Goal: Information Seeking & Learning: Understand process/instructions

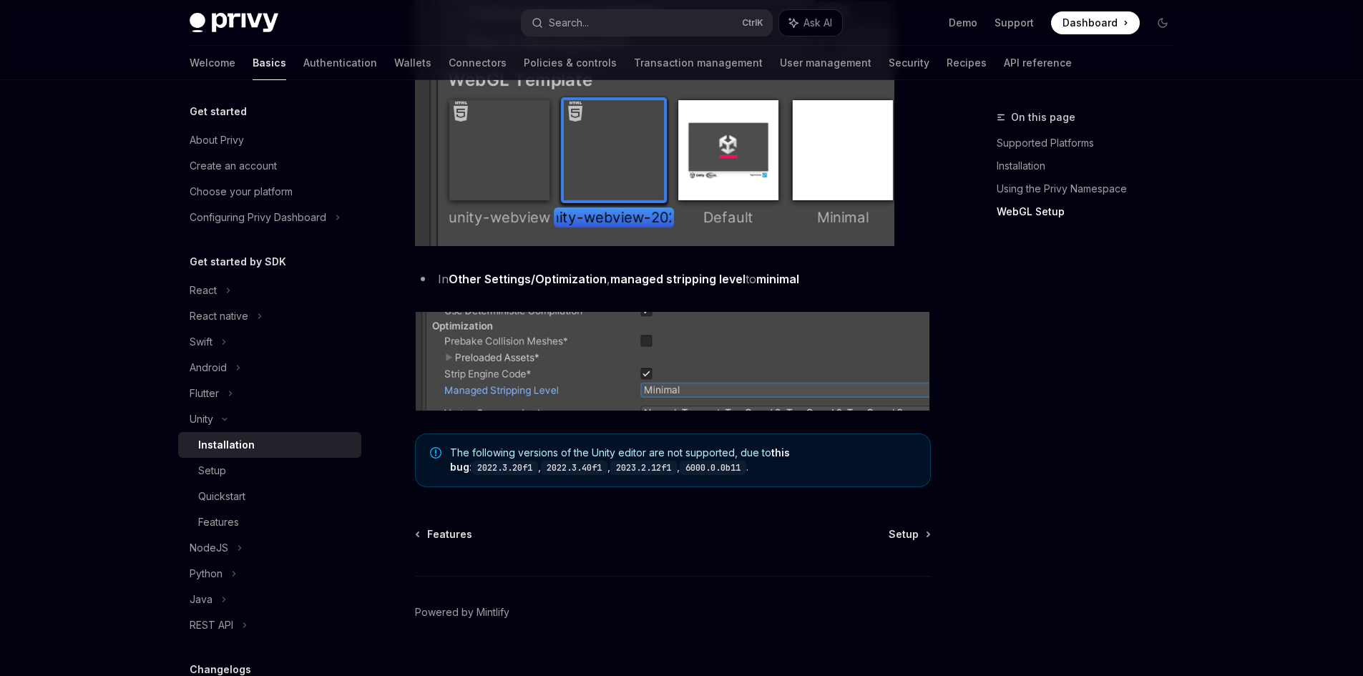
scroll to position [1741, 0]
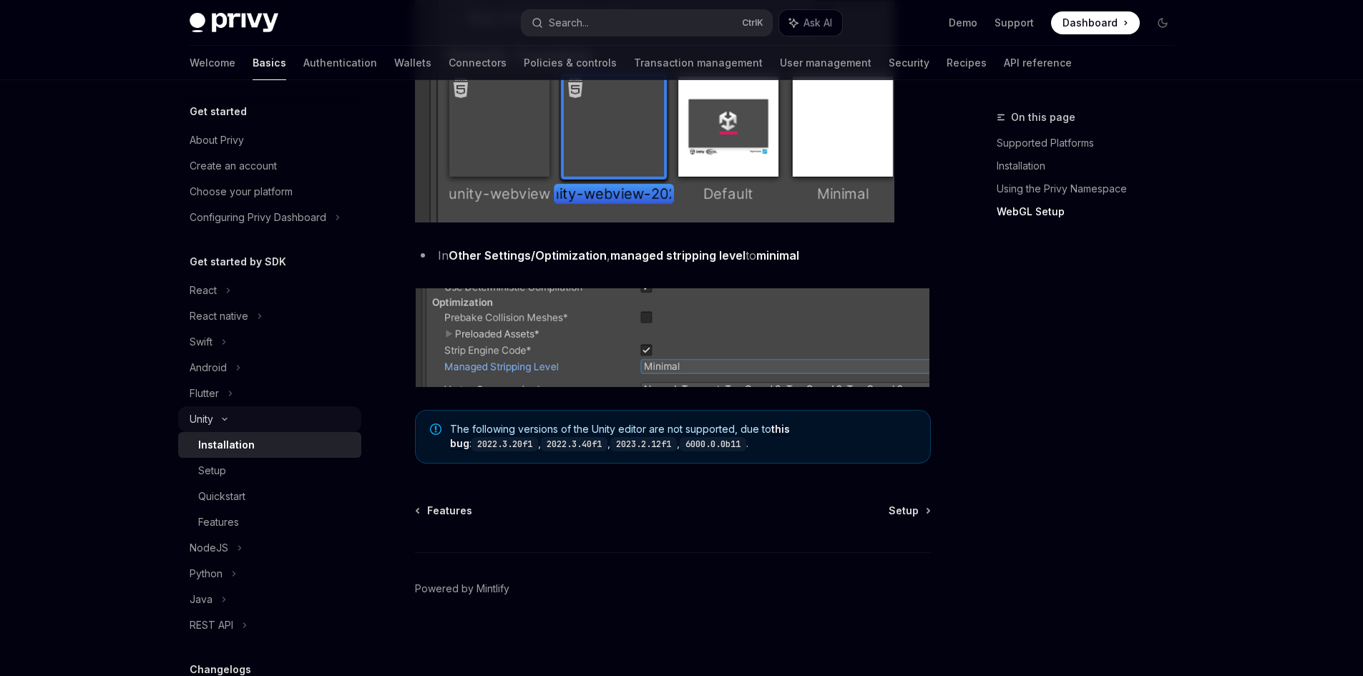
click at [218, 414] on div "Unity" at bounding box center [269, 419] width 183 height 26
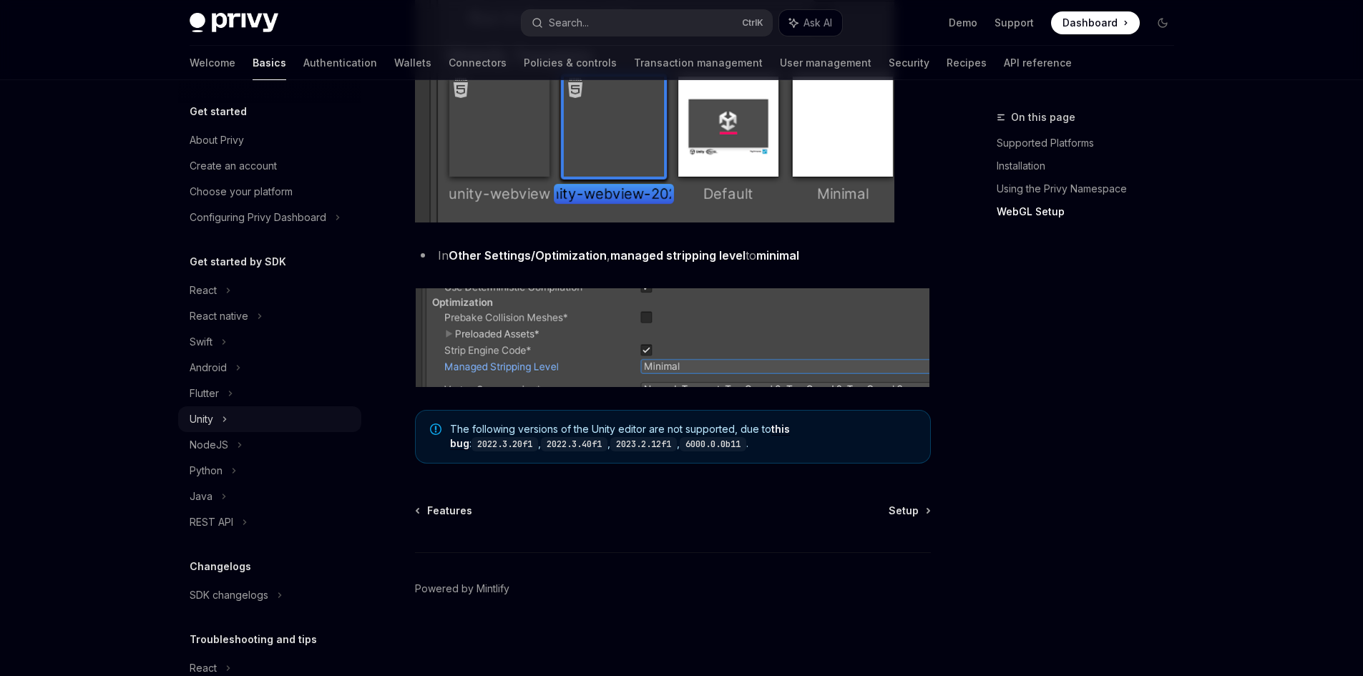
click at [237, 413] on div "Unity" at bounding box center [269, 419] width 183 height 26
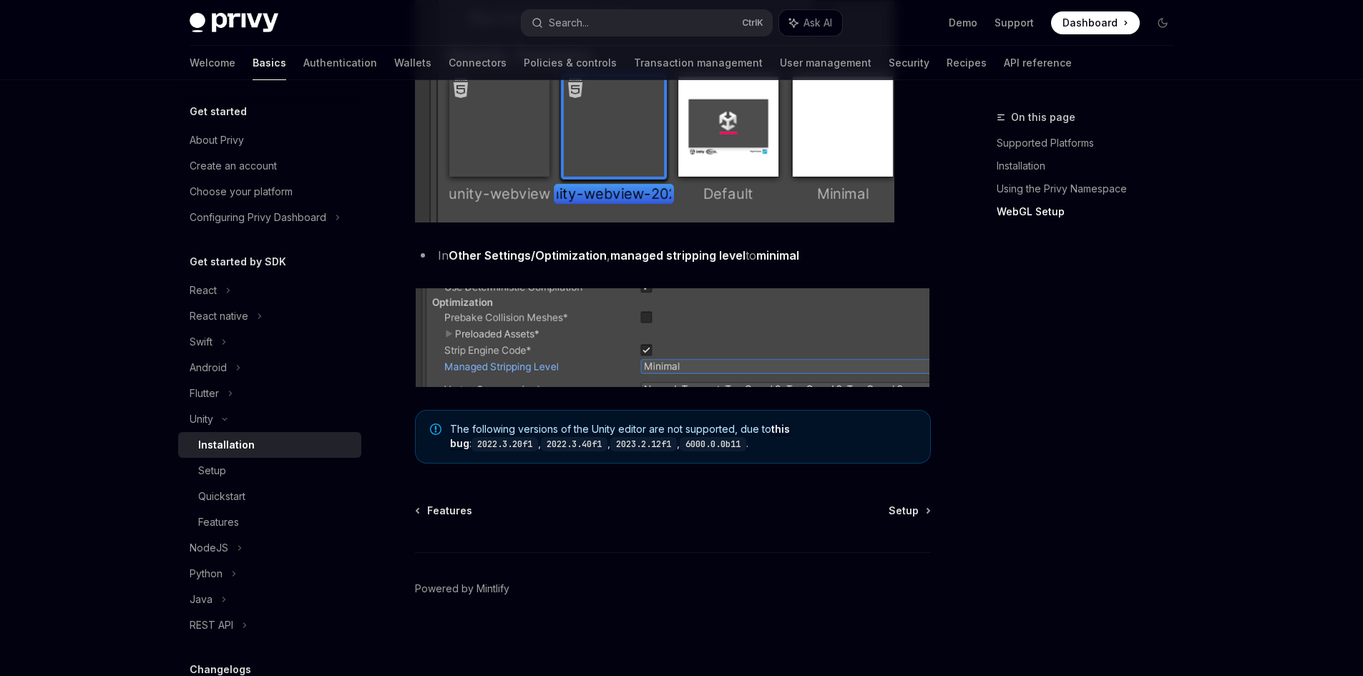
click at [271, 441] on div "Installation" at bounding box center [275, 444] width 155 height 17
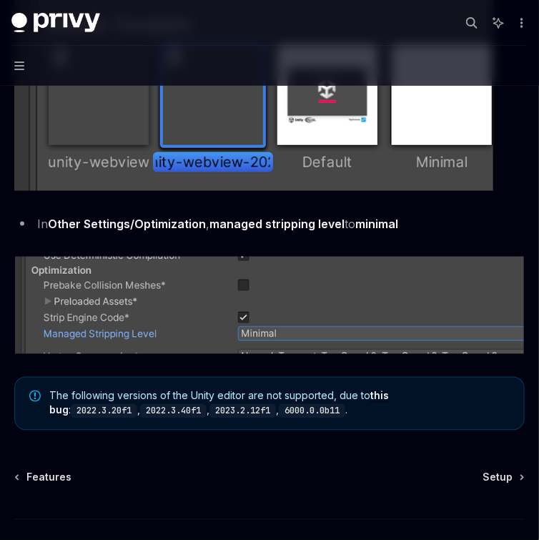
scroll to position [1877, 0]
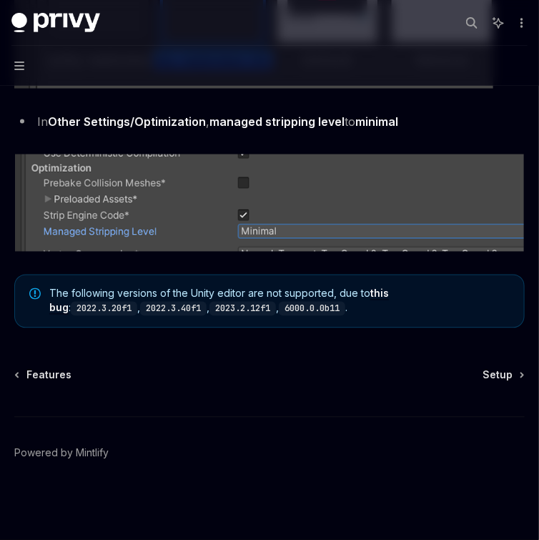
drag, startPoint x: 489, startPoint y: 376, endPoint x: 444, endPoint y: 413, distance: 58.5
click at [489, 376] on span "Setup" at bounding box center [498, 375] width 30 height 14
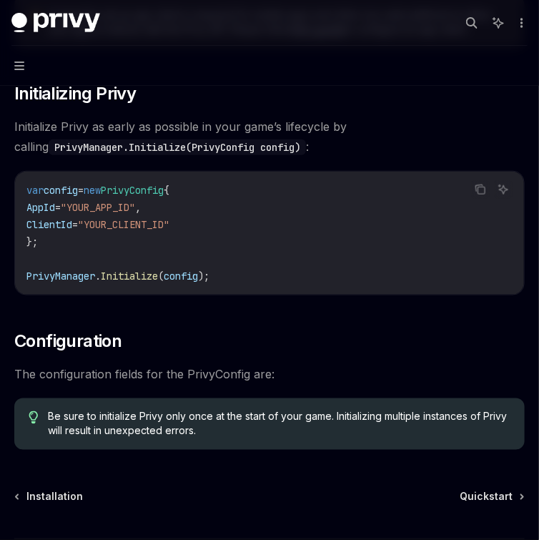
scroll to position [400, 0]
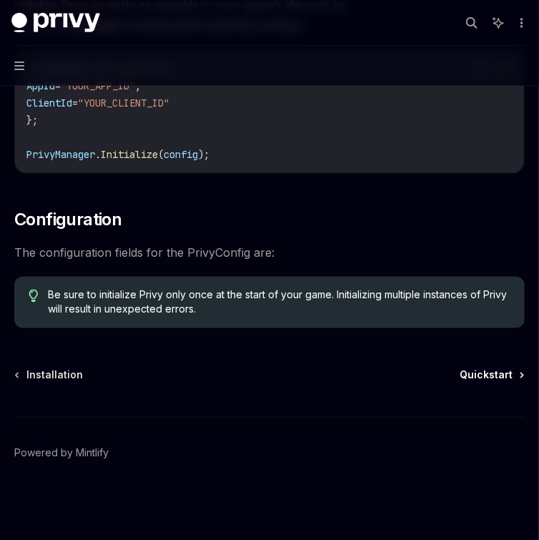
click at [474, 372] on span "Quickstart" at bounding box center [486, 375] width 53 height 14
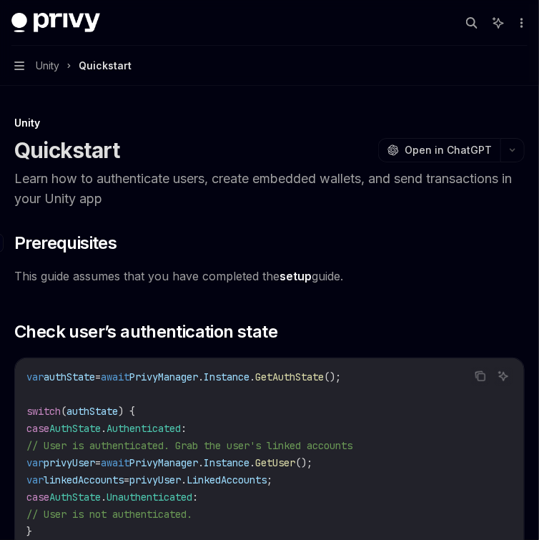
scroll to position [57, 0]
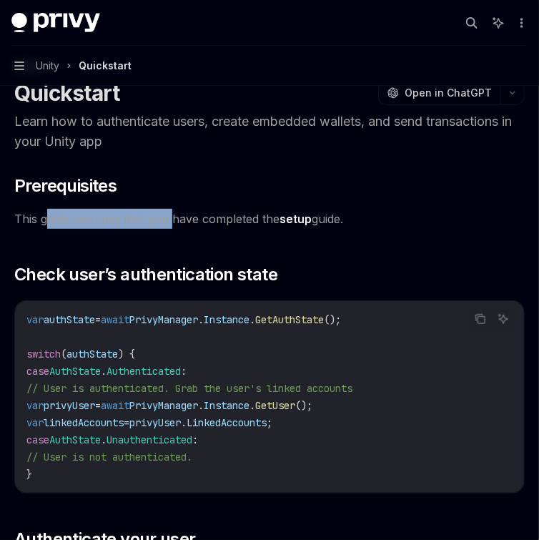
drag, startPoint x: 92, startPoint y: 226, endPoint x: 172, endPoint y: 224, distance: 79.4
click at [172, 224] on span "This guide assumes that you have completed the setup guide." at bounding box center [269, 219] width 511 height 20
click at [215, 223] on span "This guide assumes that you have completed the setup guide." at bounding box center [269, 219] width 511 height 20
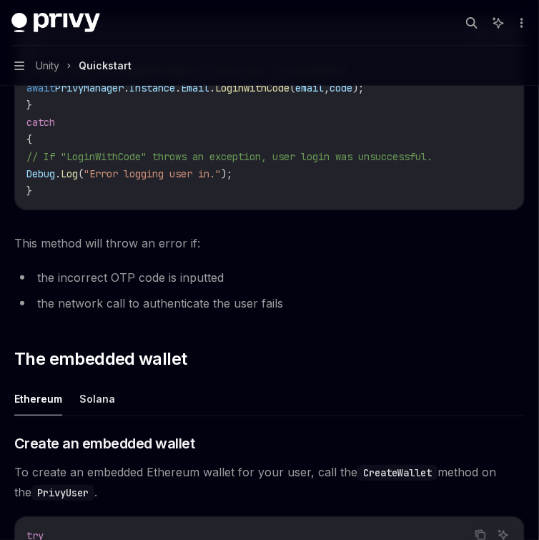
scroll to position [1374, 0]
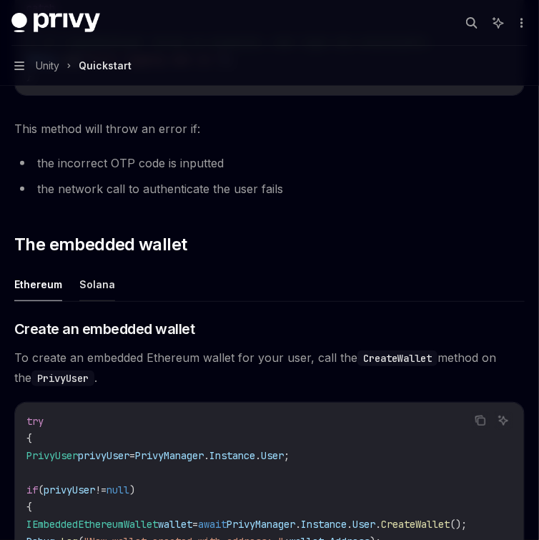
click at [92, 301] on button "Solana" at bounding box center [97, 285] width 36 height 34
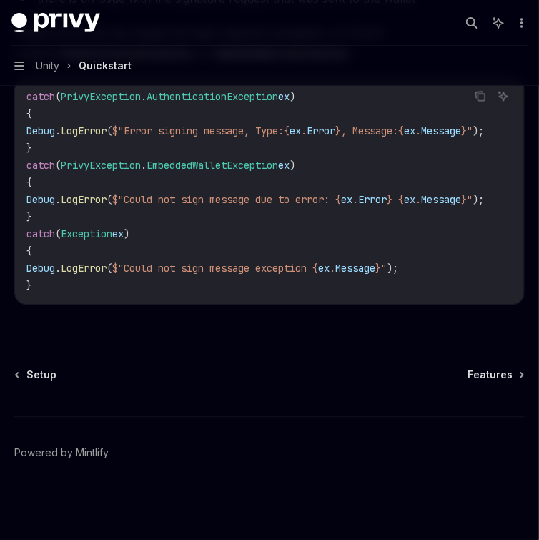
scroll to position [3492, 0]
click at [474, 378] on span "Features" at bounding box center [490, 375] width 45 height 14
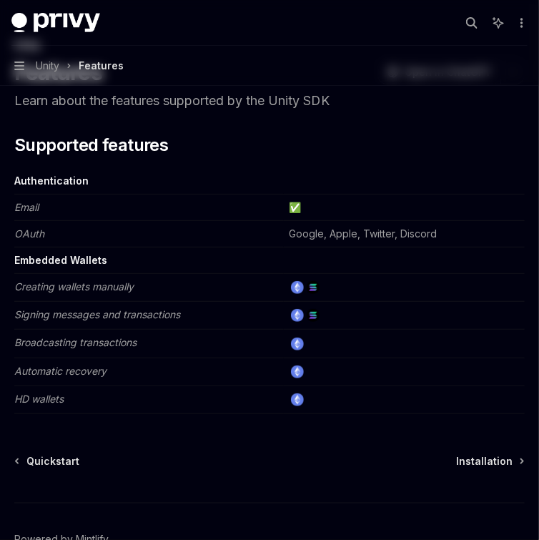
scroll to position [163, 0]
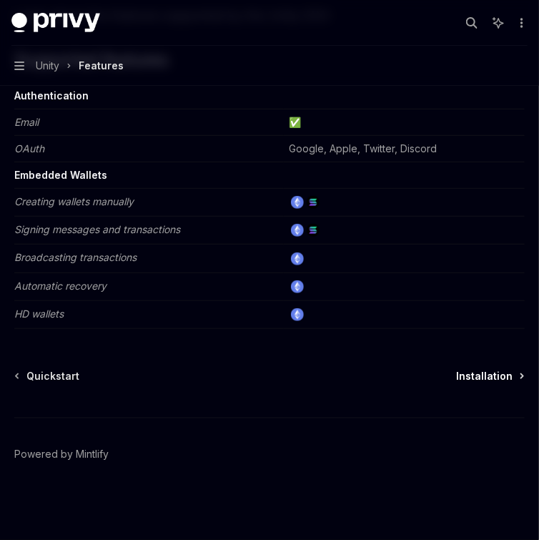
click at [480, 369] on span "Installation" at bounding box center [484, 376] width 57 height 14
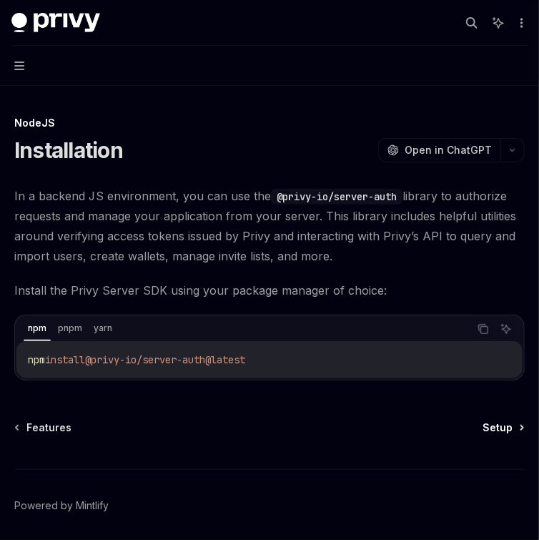
click at [504, 422] on span "Setup" at bounding box center [498, 428] width 30 height 14
drag, startPoint x: 410, startPoint y: 414, endPoint x: 417, endPoint y: 415, distance: 7.3
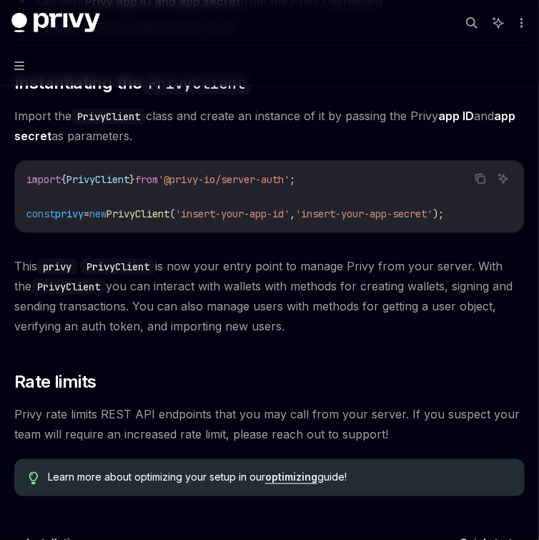
scroll to position [401, 0]
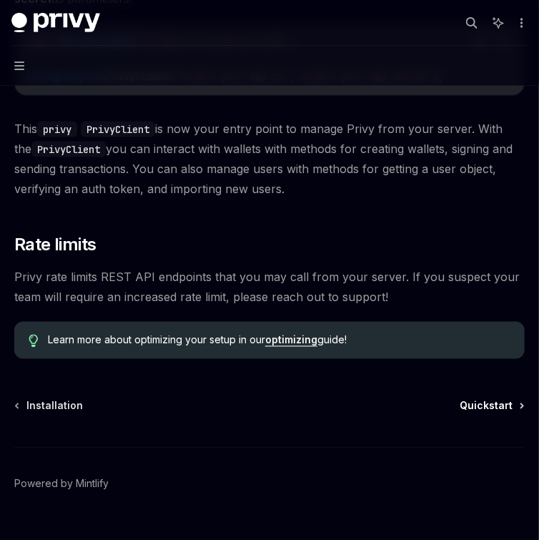
click at [474, 408] on span "Quickstart" at bounding box center [486, 406] width 53 height 14
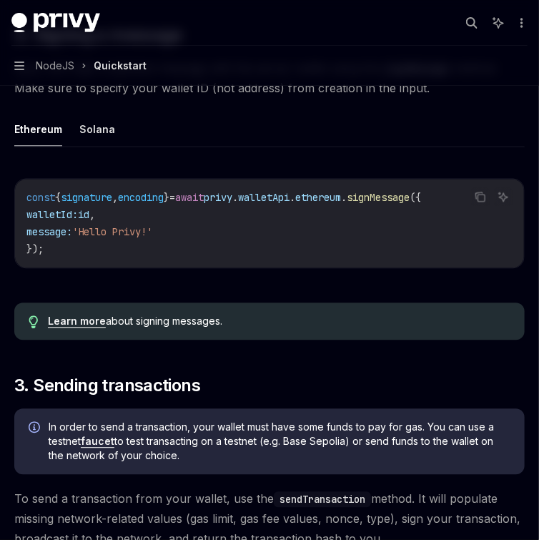
scroll to position [630, 0]
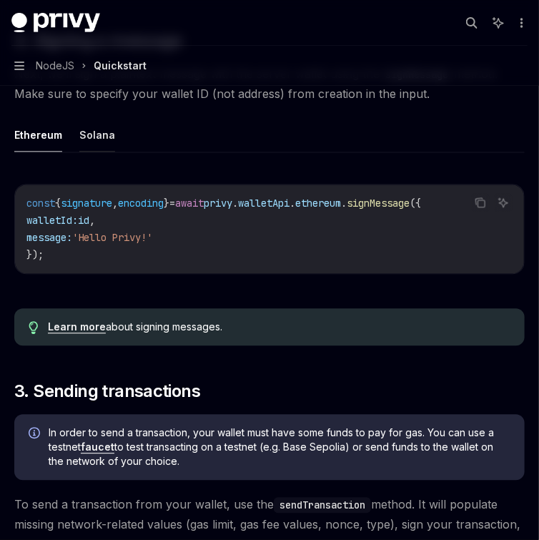
click at [93, 149] on button "Solana" at bounding box center [97, 136] width 36 height 34
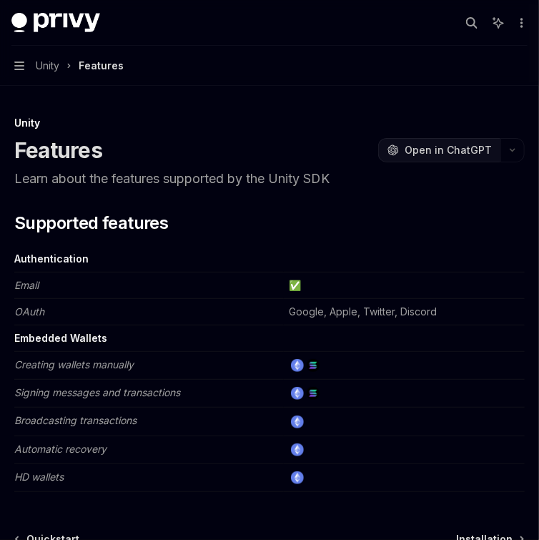
click at [427, 152] on span "Open in ChatGPT" at bounding box center [448, 150] width 87 height 14
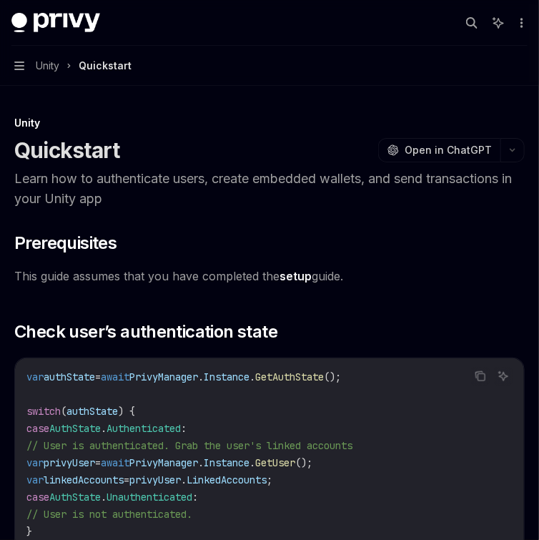
type textarea "*"
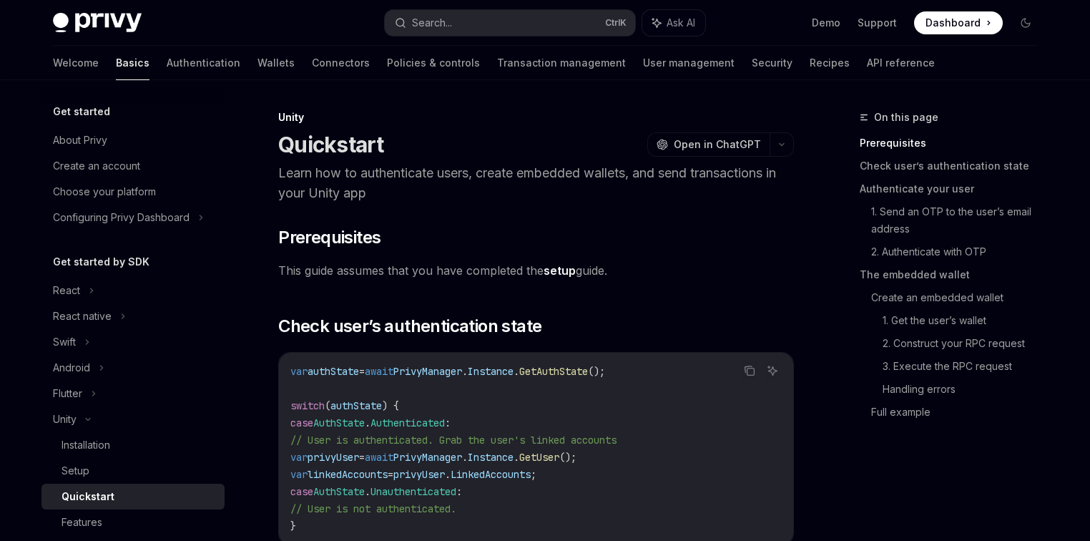
click at [424, 134] on div "Quickstart OpenAI Open in ChatGPT" at bounding box center [536, 145] width 516 height 26
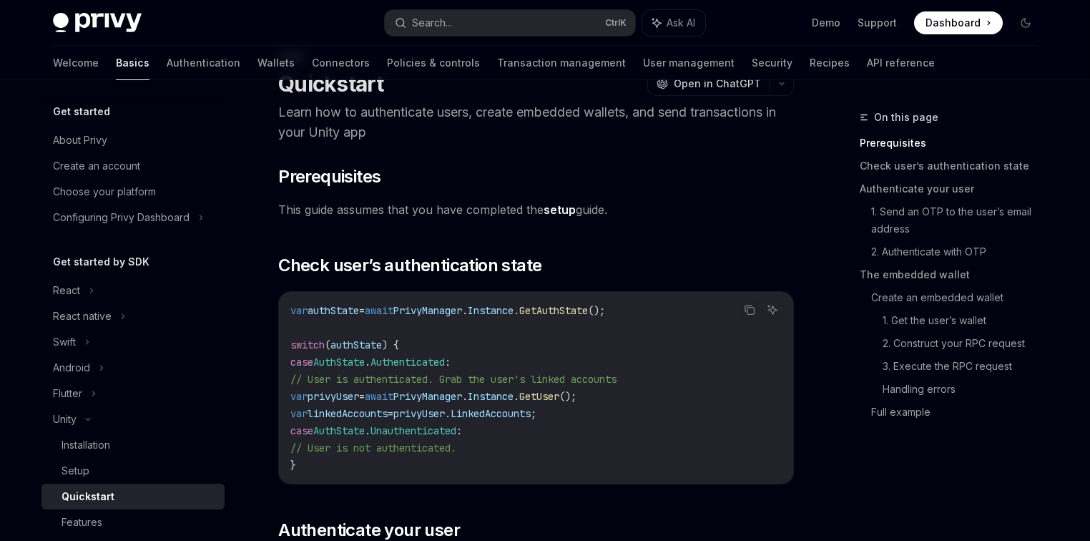
scroll to position [114, 0]
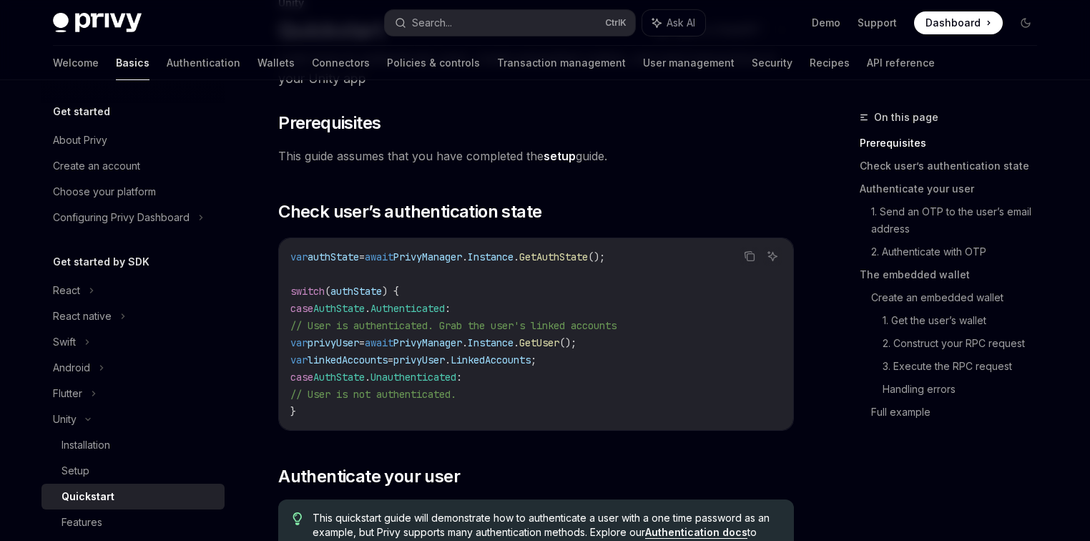
click at [462, 342] on span "PrivyManager" at bounding box center [427, 342] width 69 height 13
click at [421, 256] on span "PrivyManager" at bounding box center [427, 256] width 69 height 13
click at [430, 255] on span "PrivyManager" at bounding box center [427, 256] width 69 height 13
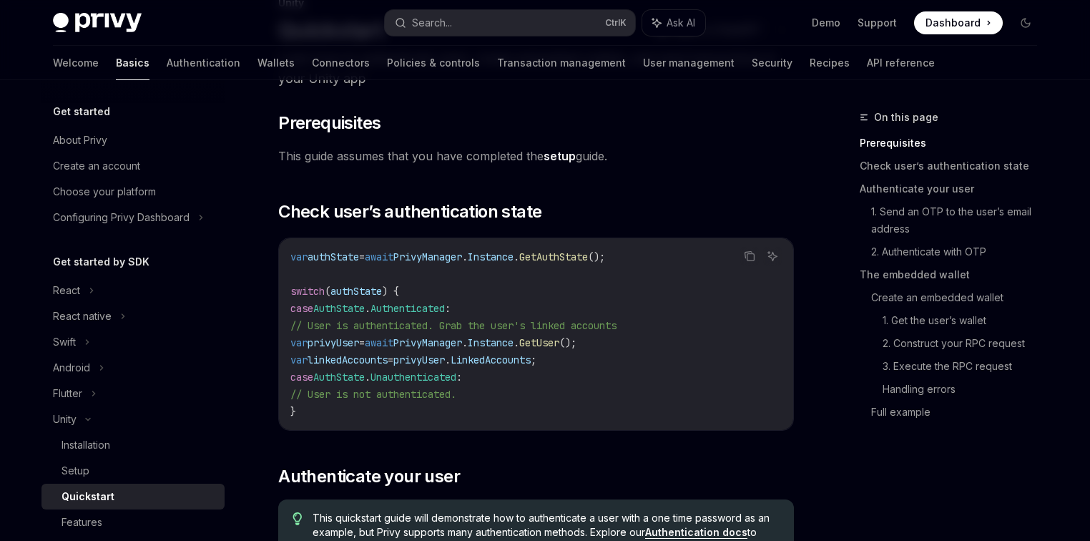
copy span "PrivyManager"
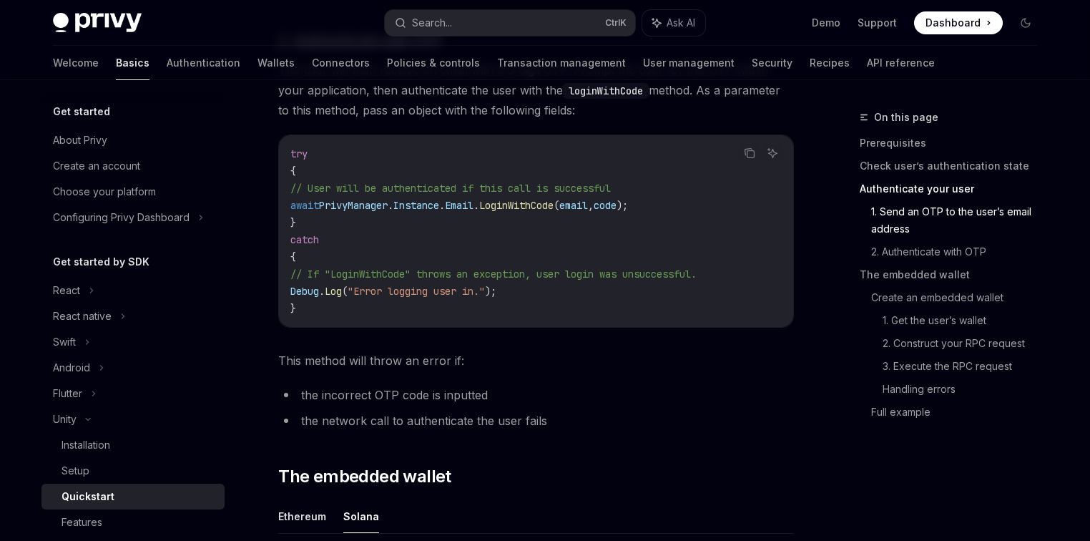
scroll to position [1030, 0]
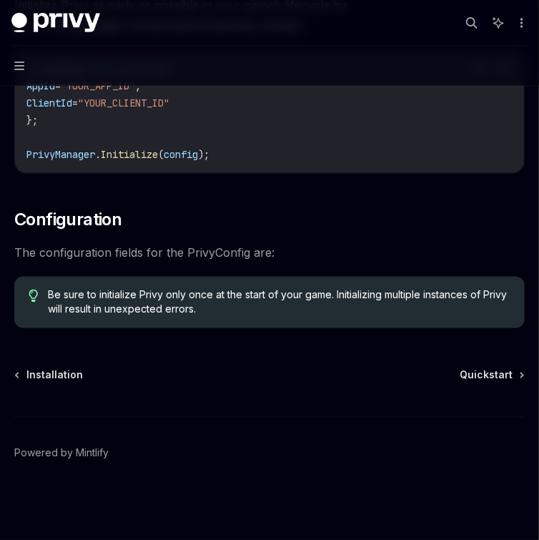
scroll to position [400, 0]
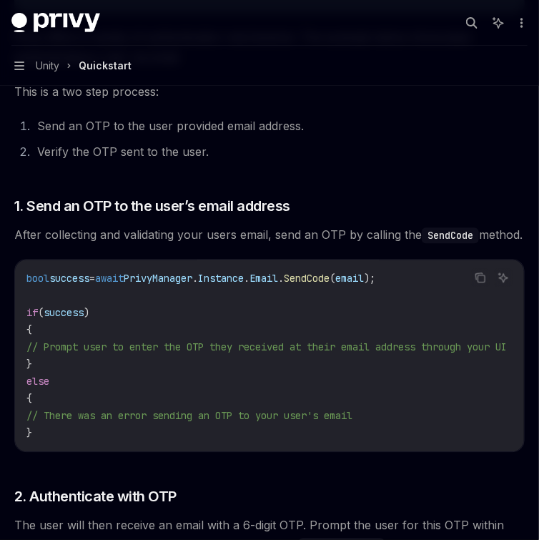
scroll to position [1030, 0]
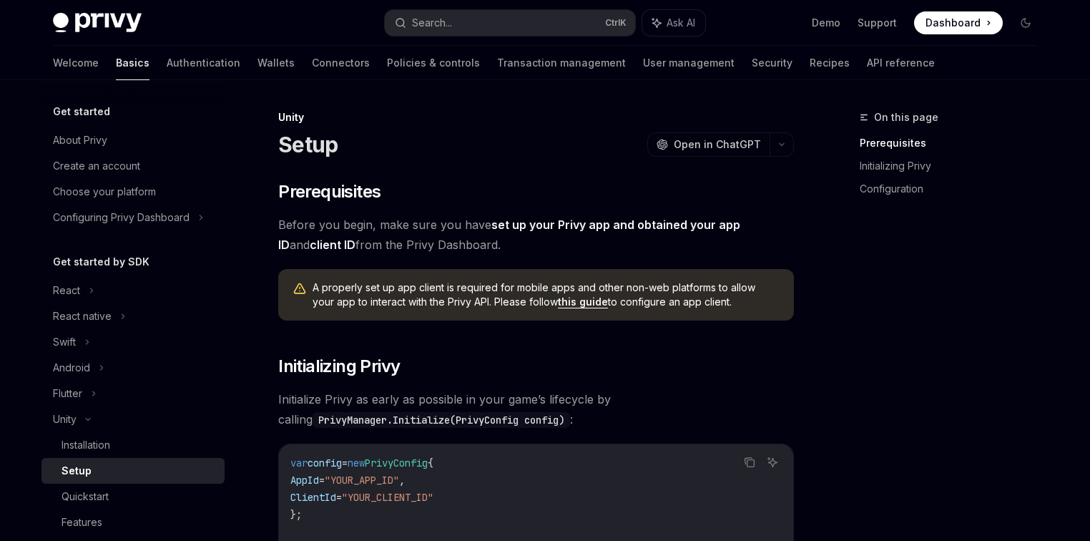
scroll to position [57, 0]
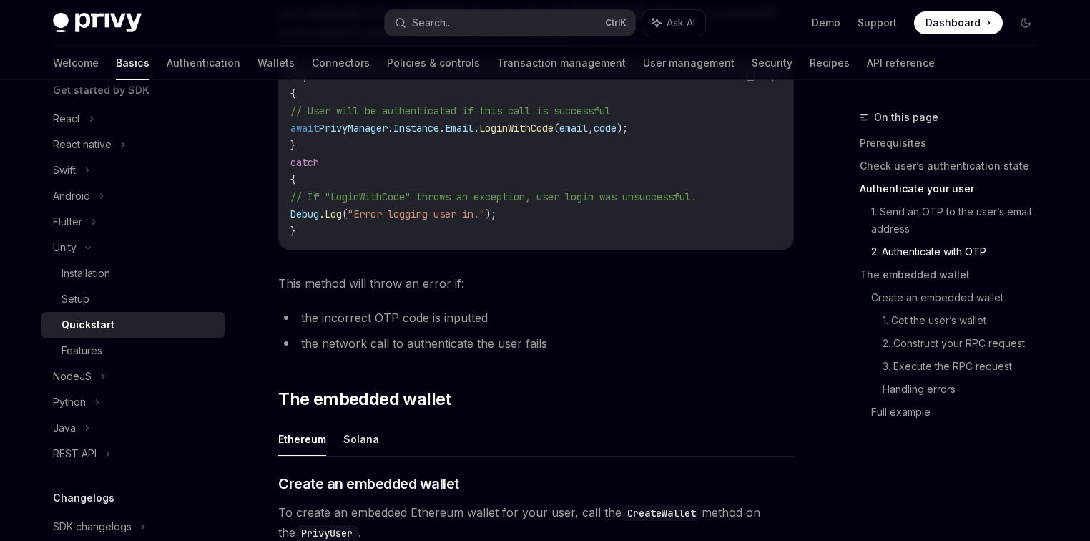
scroll to position [1316, 0]
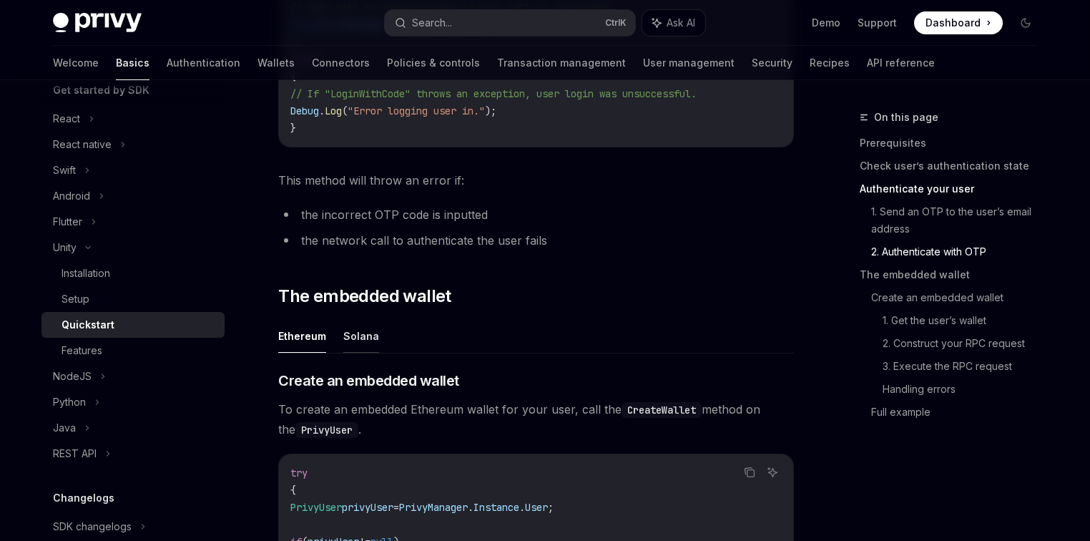
click at [357, 346] on button "Solana" at bounding box center [361, 336] width 36 height 34
type textarea "*"
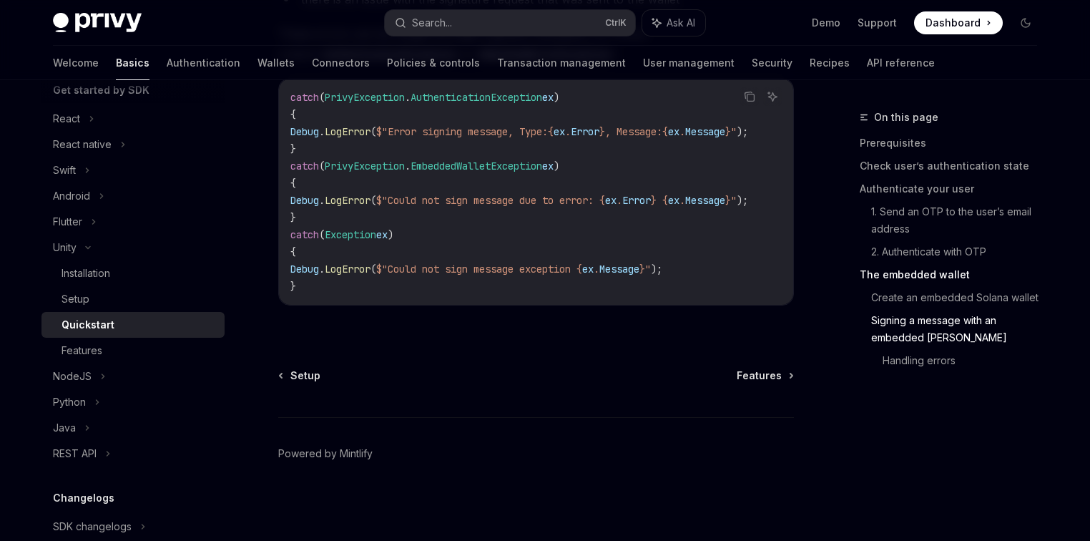
scroll to position [3466, 0]
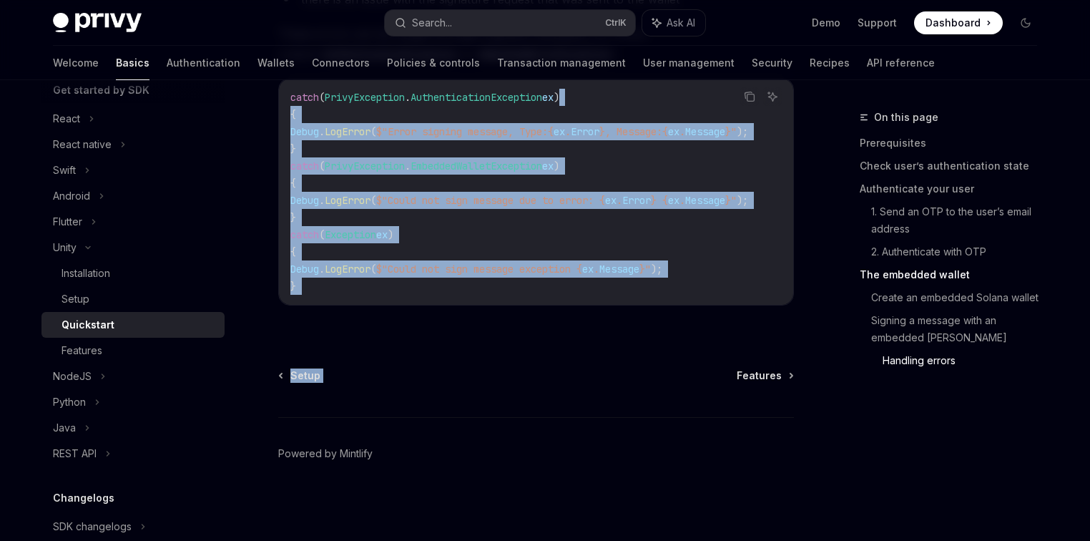
drag, startPoint x: 706, startPoint y: 335, endPoint x: 627, endPoint y: 86, distance: 261.3
click at [640, 267] on span "Message" at bounding box center [620, 269] width 40 height 13
drag, startPoint x: 598, startPoint y: 278, endPoint x: 532, endPoint y: 109, distance: 181.5
click at [532, 109] on code "catch ( PrivyException . AuthenticationException ex ) { Debug . LogError ( $"Er…" at bounding box center [536, 192] width 492 height 206
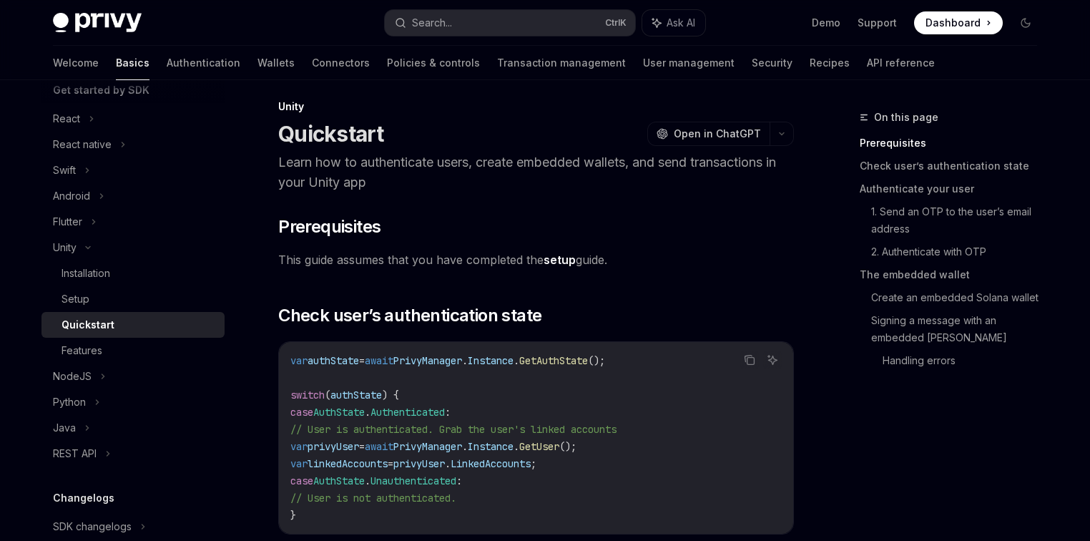
scroll to position [0, 0]
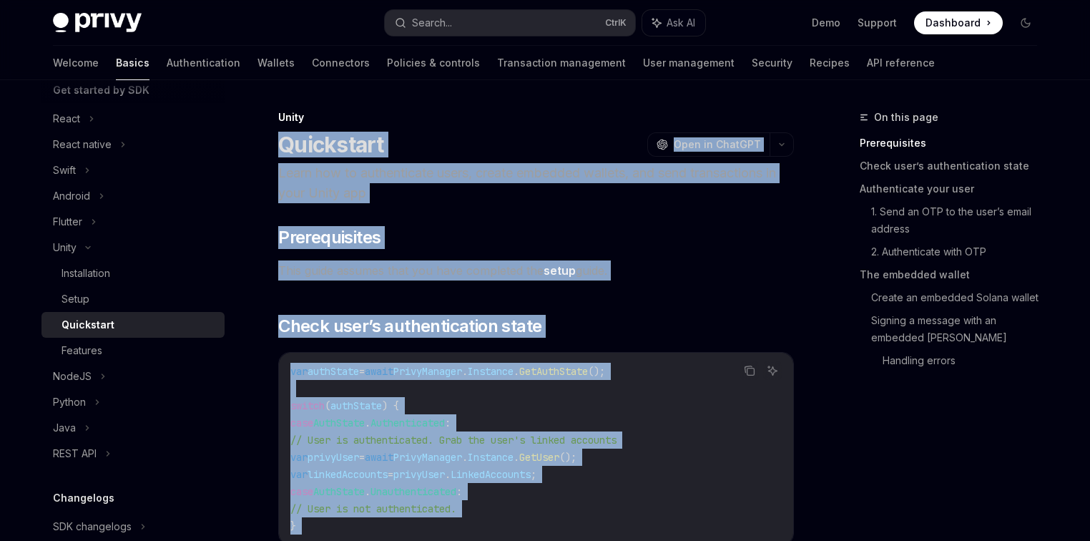
click at [278, 142] on h1 "Quickstart" at bounding box center [331, 145] width 106 height 26
copy div "Quickstart OpenAI Open in ChatGPT Learn how to authenticate users, create embed…"
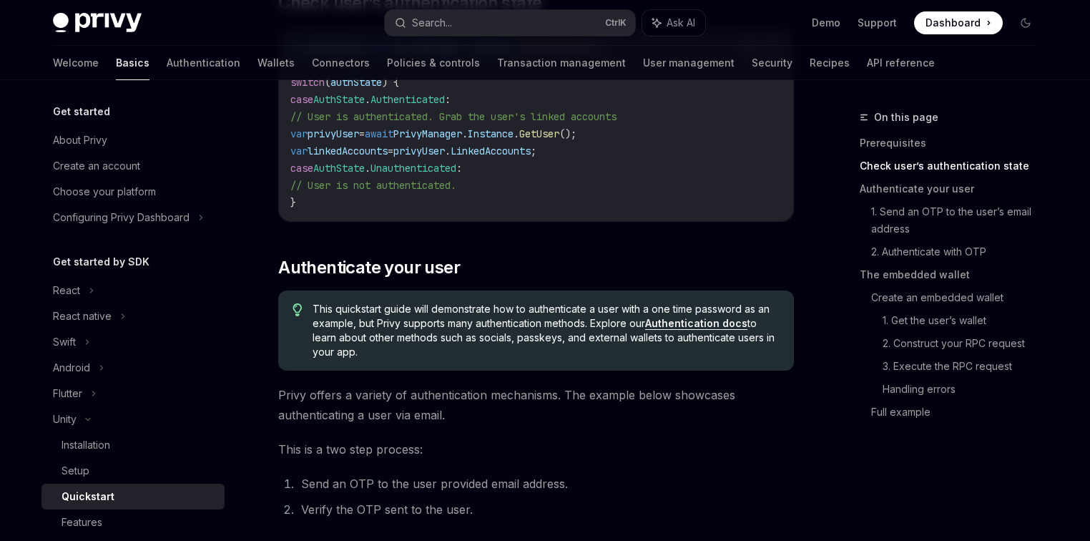
scroll to position [343, 0]
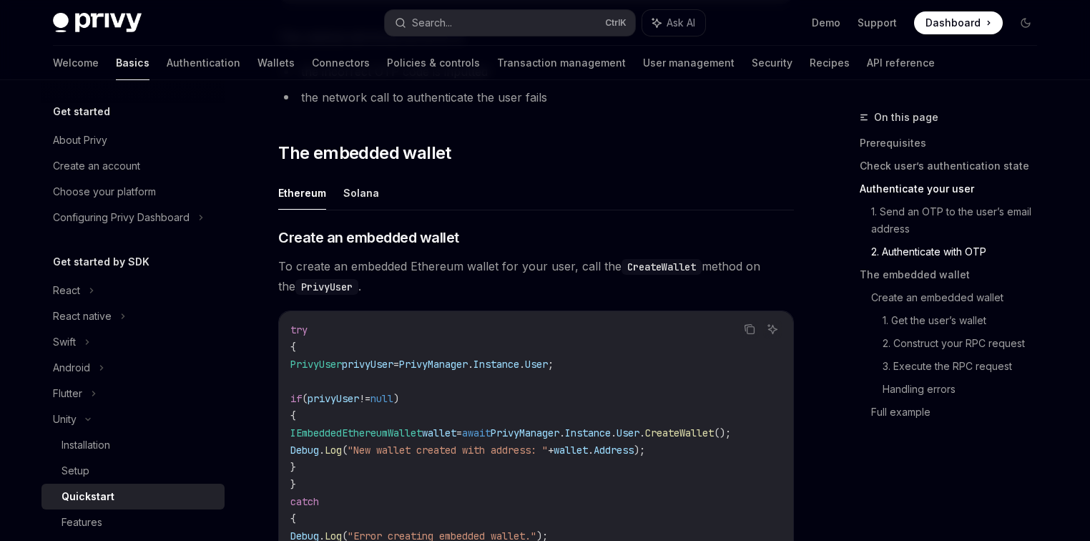
scroll to position [0, 14]
click at [356, 191] on button "Solana" at bounding box center [361, 193] width 36 height 34
type textarea "*"
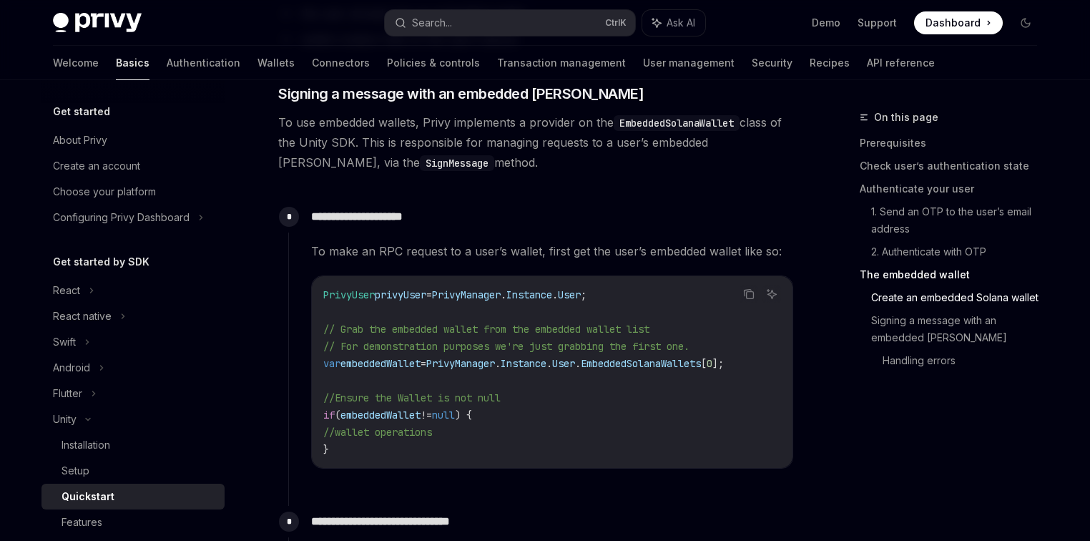
scroll to position [1975, 0]
